Goal: Task Accomplishment & Management: Complete application form

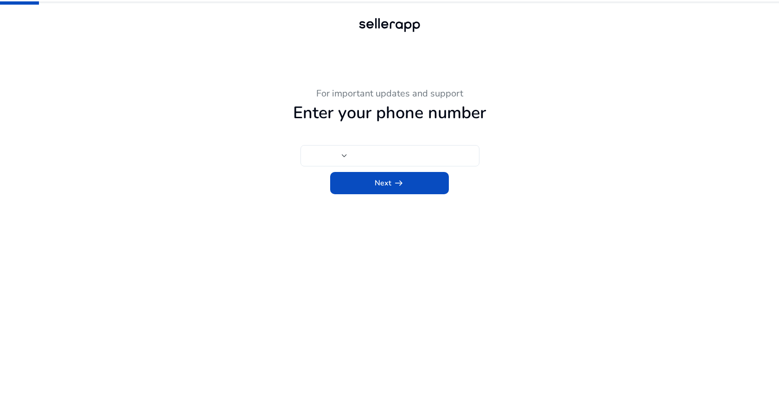
type input "**"
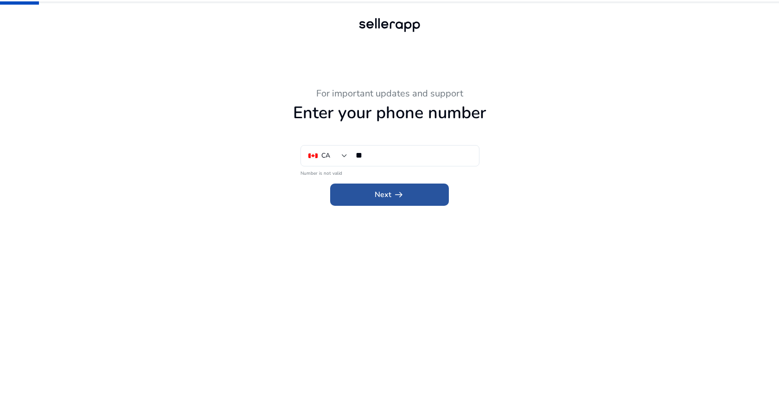
click at [391, 196] on app-icon "arrow_right_alt" at bounding box center [397, 194] width 13 height 11
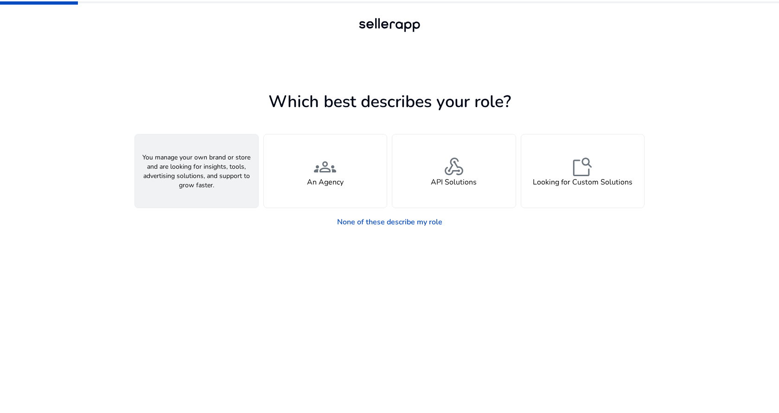
click at [199, 178] on h4 "A Seller" at bounding box center [197, 182] width 28 height 9
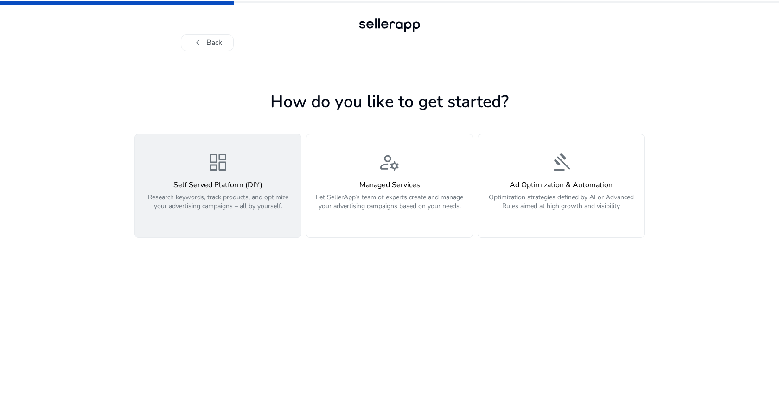
click at [228, 185] on h4 "Self Served Platform (DIY)" at bounding box center [217, 185] width 155 height 9
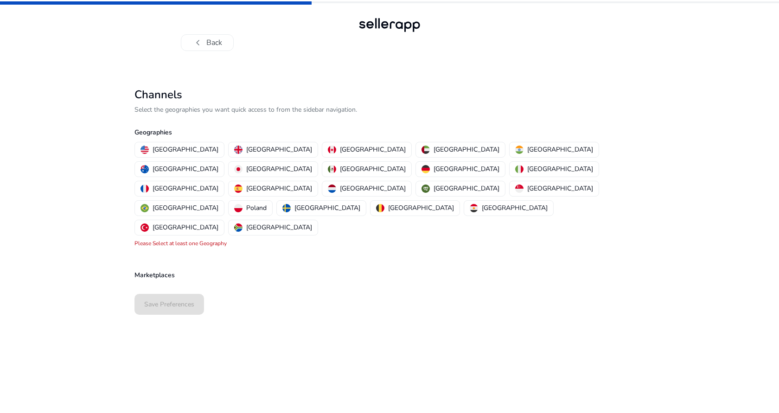
click at [167, 270] on p "Marketplaces" at bounding box center [389, 275] width 510 height 10
click at [175, 149] on p "[GEOGRAPHIC_DATA]" at bounding box center [186, 150] width 66 height 10
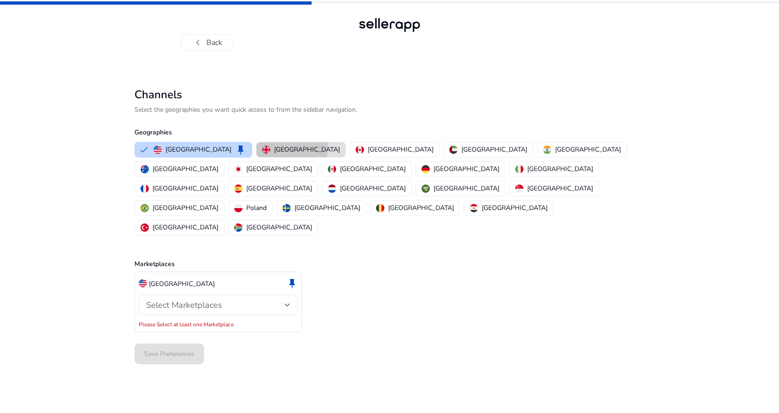
click at [274, 148] on p "[GEOGRAPHIC_DATA]" at bounding box center [307, 150] width 66 height 10
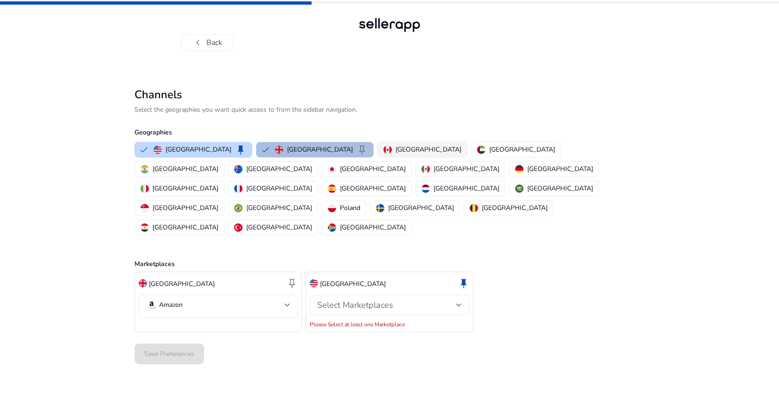
click at [395, 147] on p "[GEOGRAPHIC_DATA]" at bounding box center [428, 150] width 66 height 10
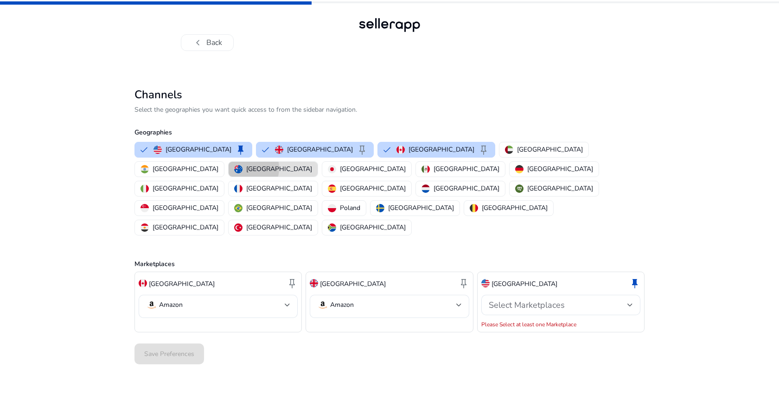
click at [312, 164] on p "[GEOGRAPHIC_DATA]" at bounding box center [279, 169] width 66 height 10
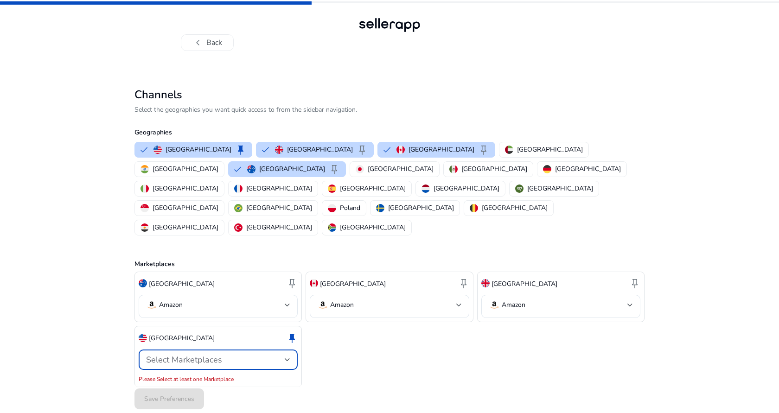
click at [288, 358] on div at bounding box center [288, 360] width 6 height 4
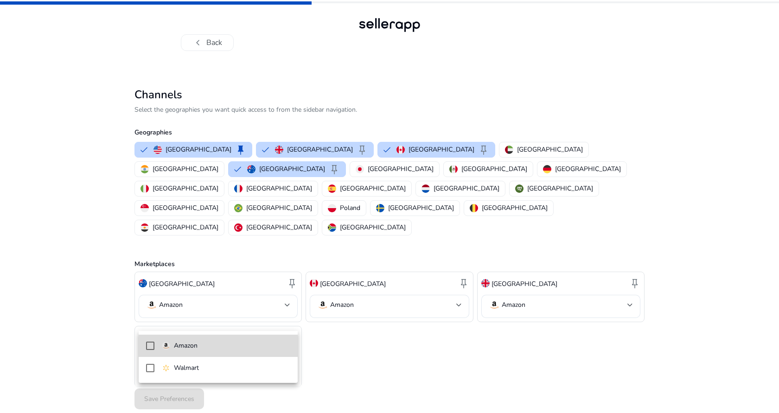
click at [153, 346] on mat-pseudo-checkbox at bounding box center [150, 346] width 8 height 8
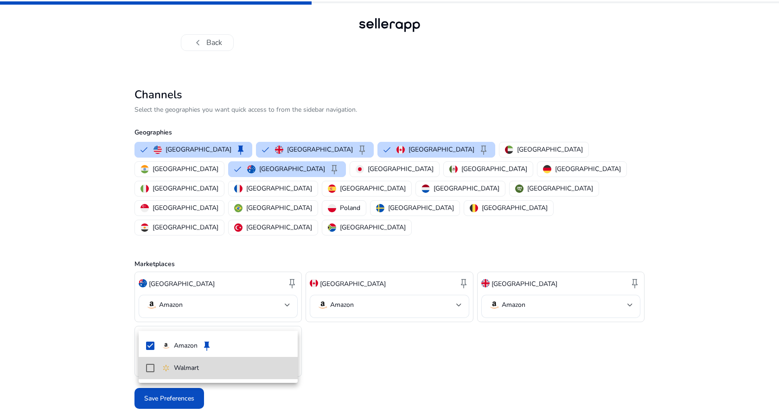
click at [150, 369] on mat-pseudo-checkbox at bounding box center [150, 368] width 8 height 8
click at [393, 342] on div at bounding box center [389, 206] width 779 height 413
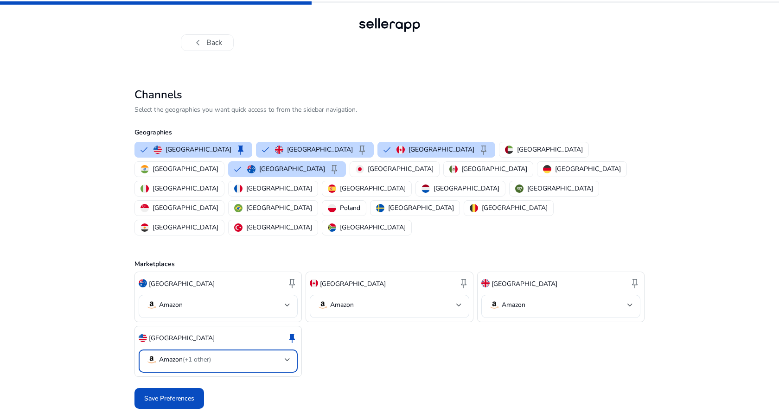
click at [290, 358] on div at bounding box center [288, 360] width 6 height 4
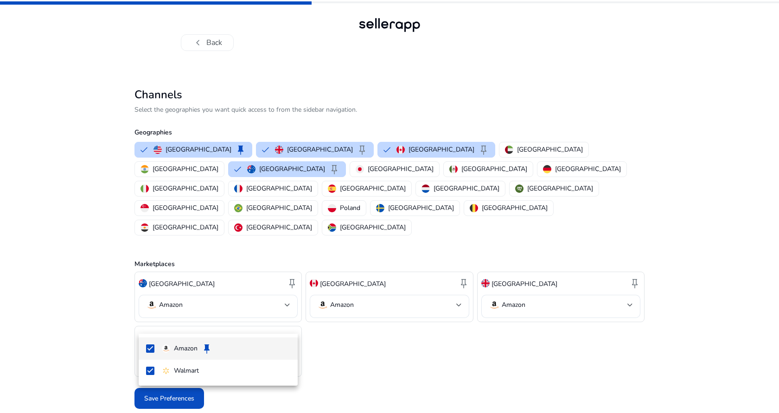
click at [331, 332] on div at bounding box center [389, 206] width 779 height 413
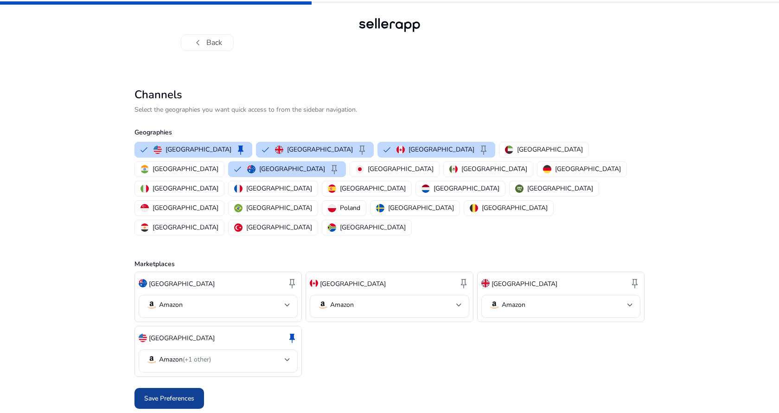
click at [157, 394] on span "Save Preferences" at bounding box center [169, 399] width 50 height 10
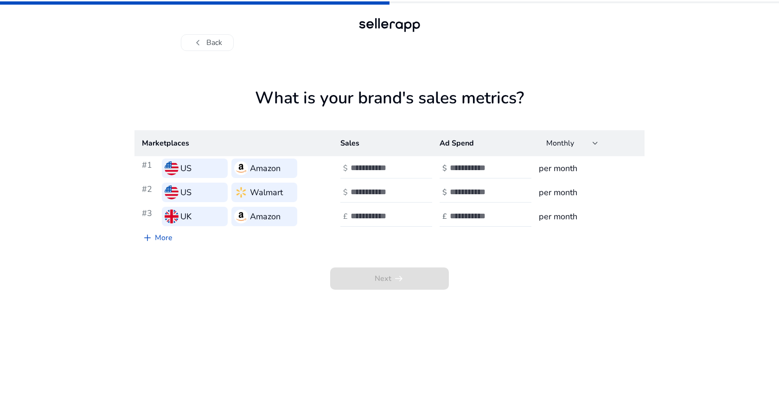
click at [367, 171] on input "number" at bounding box center [382, 168] width 63 height 10
click at [408, 170] on input "**" at bounding box center [382, 168] width 63 height 10
click at [408, 165] on input "*" at bounding box center [382, 168] width 63 height 10
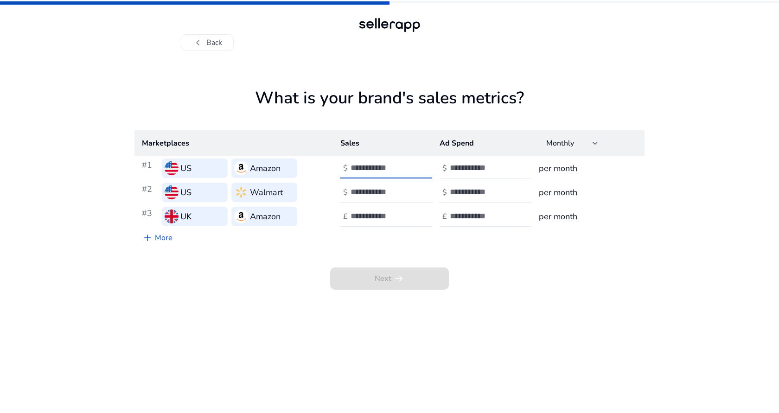
type input "*"
click at [408, 165] on input "*" at bounding box center [382, 168] width 63 height 10
click at [564, 169] on h3 "per month" at bounding box center [588, 168] width 98 height 13
click at [595, 146] on div at bounding box center [596, 143] width 6 height 11
click at [637, 215] on div at bounding box center [389, 206] width 779 height 413
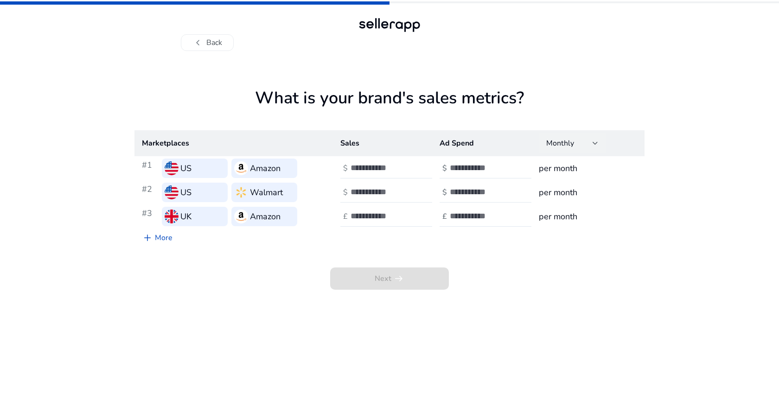
click at [595, 145] on div at bounding box center [596, 143] width 6 height 11
click at [595, 145] on div at bounding box center [389, 206] width 779 height 413
click at [454, 167] on input "number" at bounding box center [481, 168] width 63 height 10
type input "***"
click at [386, 168] on input "number" at bounding box center [382, 168] width 63 height 10
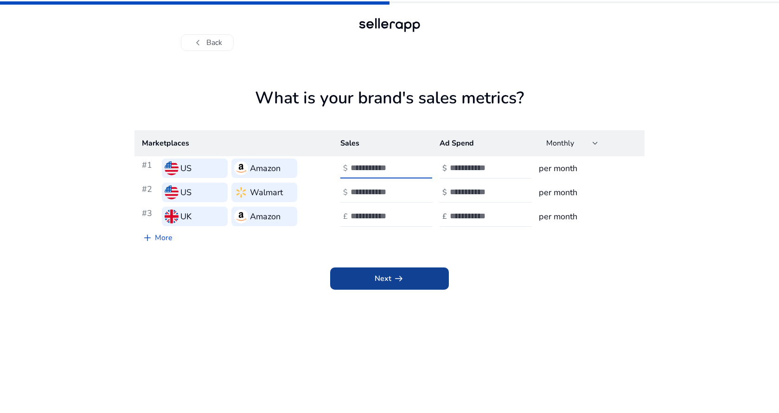
type input "****"
click at [383, 276] on span "Next arrow_right_alt" at bounding box center [390, 278] width 30 height 11
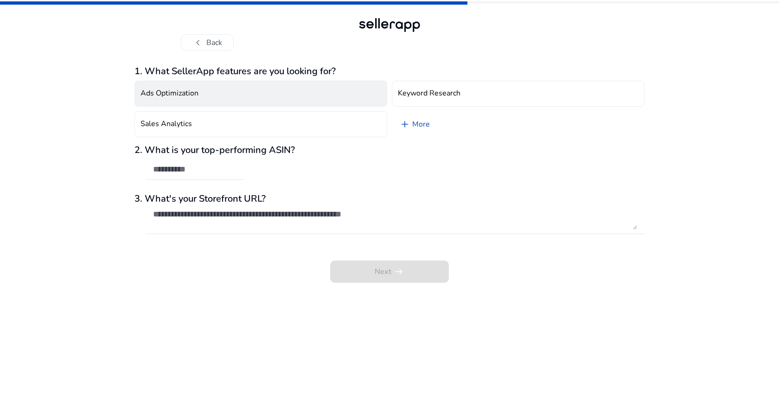
click at [286, 98] on button "Ads Optimization" at bounding box center [260, 94] width 253 height 26
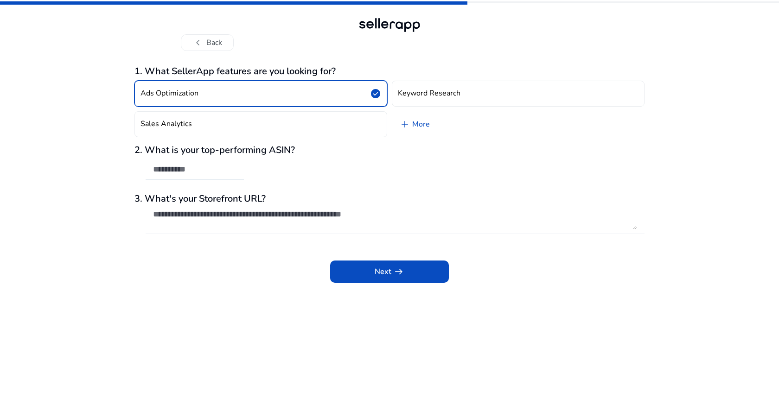
click at [291, 99] on button "Ads Optimization check_circle" at bounding box center [260, 94] width 253 height 26
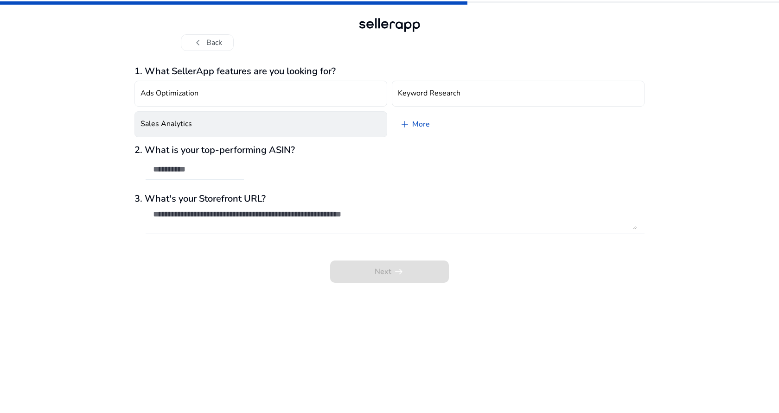
click at [313, 128] on button "Sales Analytics" at bounding box center [260, 124] width 253 height 26
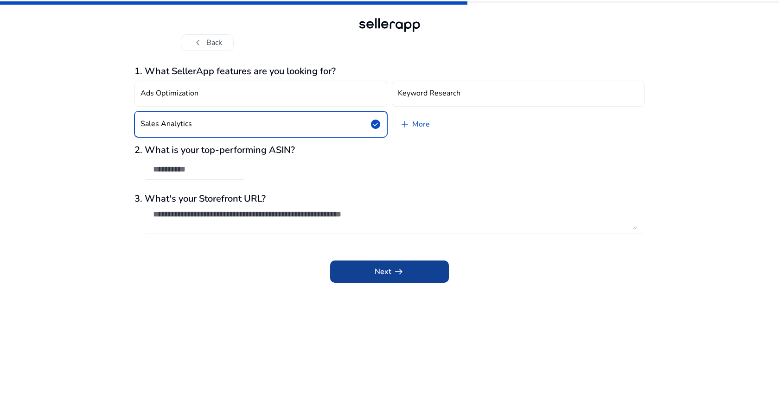
click at [386, 273] on span "Next arrow_right_alt" at bounding box center [390, 271] width 30 height 11
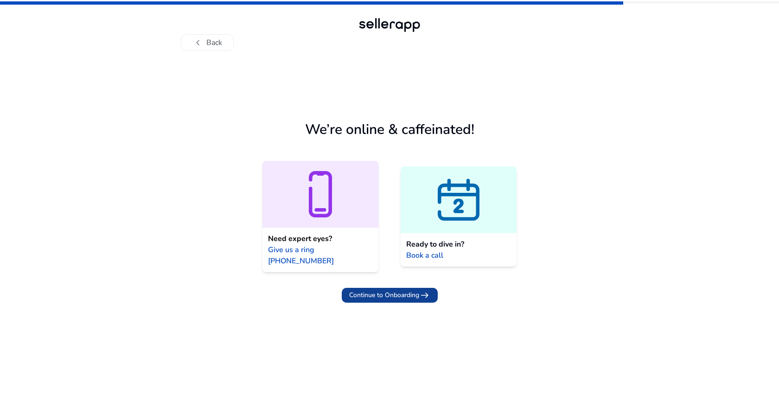
click at [381, 290] on span "Continue to Onboarding" at bounding box center [384, 295] width 70 height 10
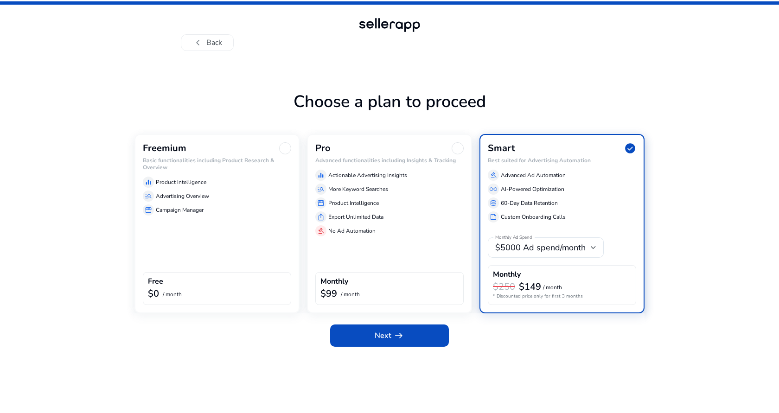
click at [186, 176] on div "equalizer Product Intelligence manage_search Advertising Overview storefront Ca…" at bounding box center [217, 194] width 148 height 43
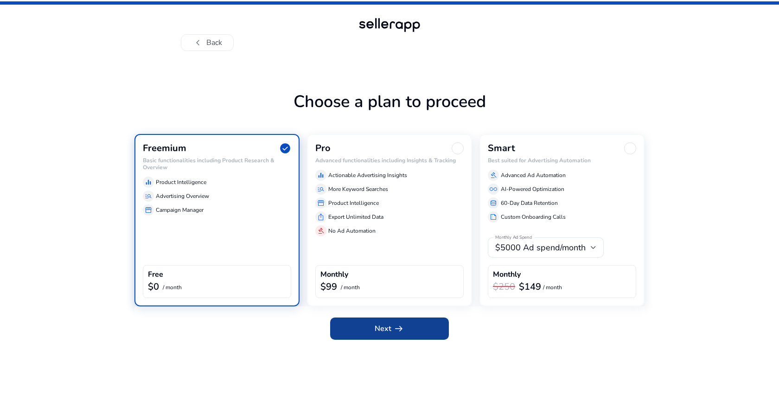
click at [372, 325] on span at bounding box center [389, 329] width 119 height 22
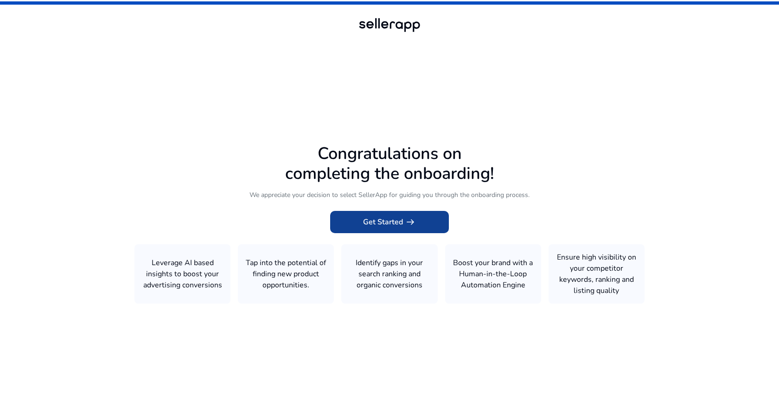
click at [386, 221] on span "Get Started arrow_right_alt" at bounding box center [389, 222] width 53 height 11
